Goal: Information Seeking & Learning: Learn about a topic

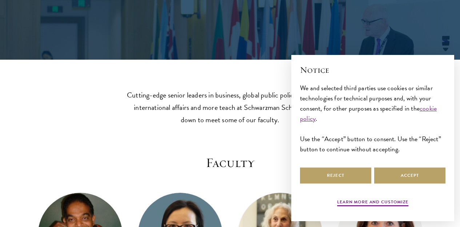
scroll to position [281, 0]
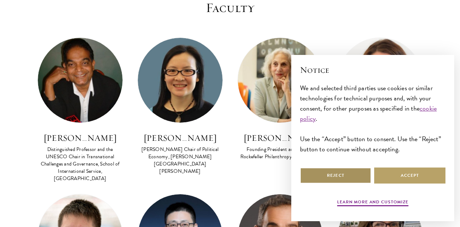
click at [332, 169] on button "Reject" at bounding box center [335, 175] width 71 height 16
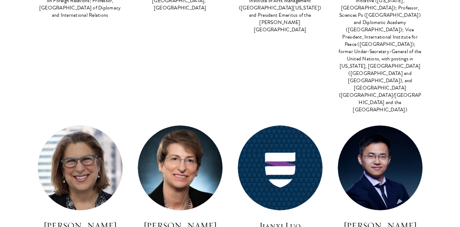
scroll to position [1234, 0]
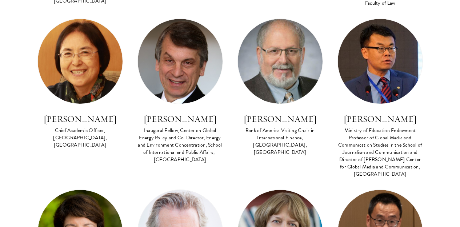
scroll to position [1700, 0]
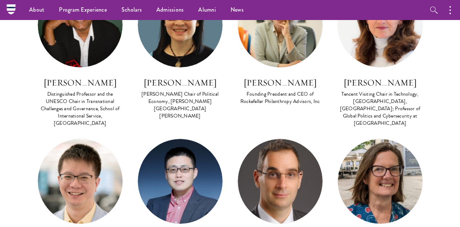
scroll to position [134, 0]
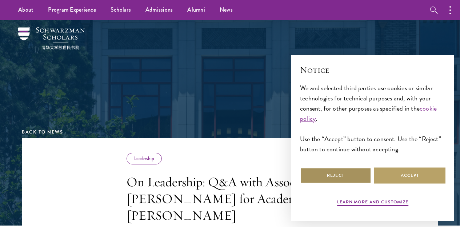
click at [347, 174] on button "Reject" at bounding box center [335, 175] width 71 height 16
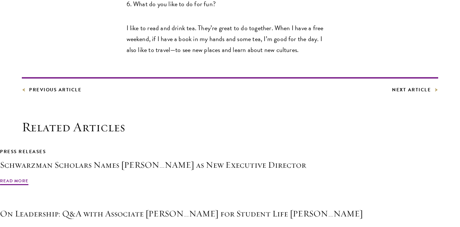
scroll to position [1006, 0]
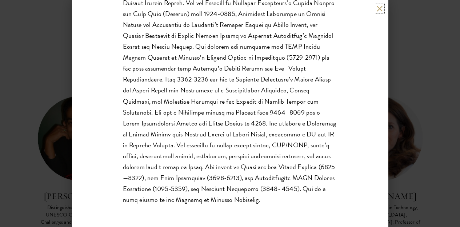
scroll to position [458, 0]
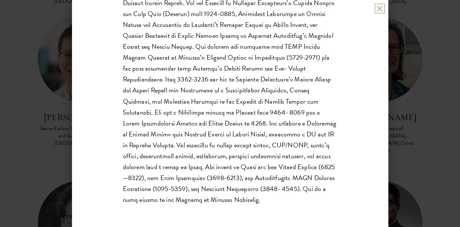
click at [379, 9] on button at bounding box center [379, 8] width 6 height 6
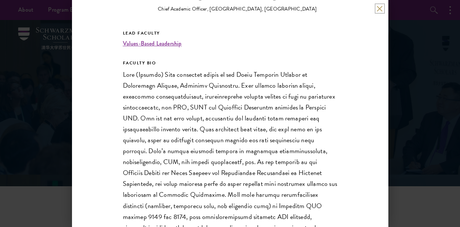
scroll to position [203, 0]
